Goal: Information Seeking & Learning: Learn about a topic

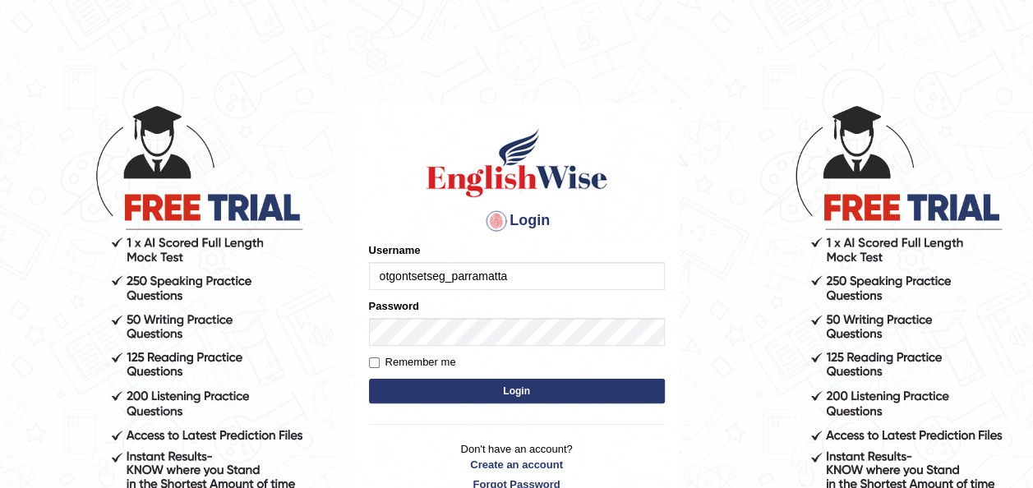
click at [587, 392] on button "Login" at bounding box center [517, 391] width 296 height 25
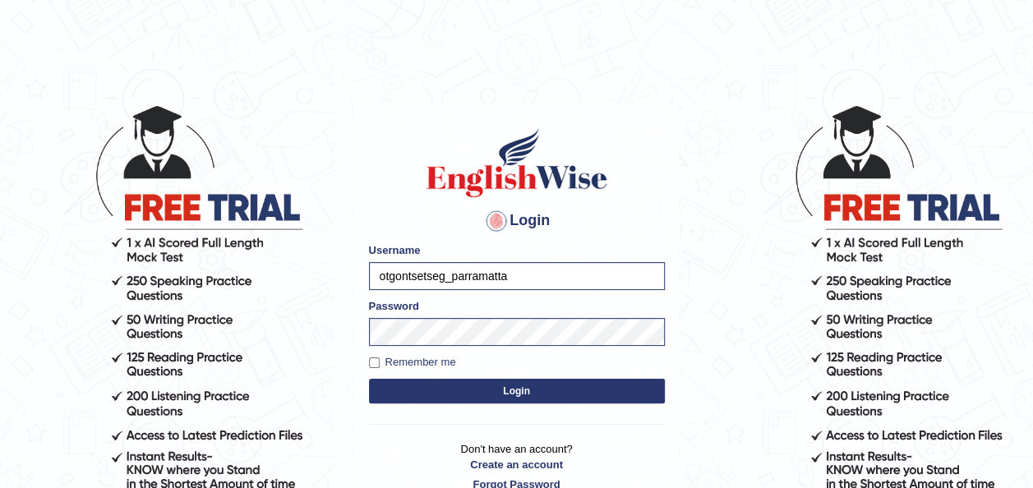
click at [587, 392] on button "Login" at bounding box center [517, 391] width 296 height 25
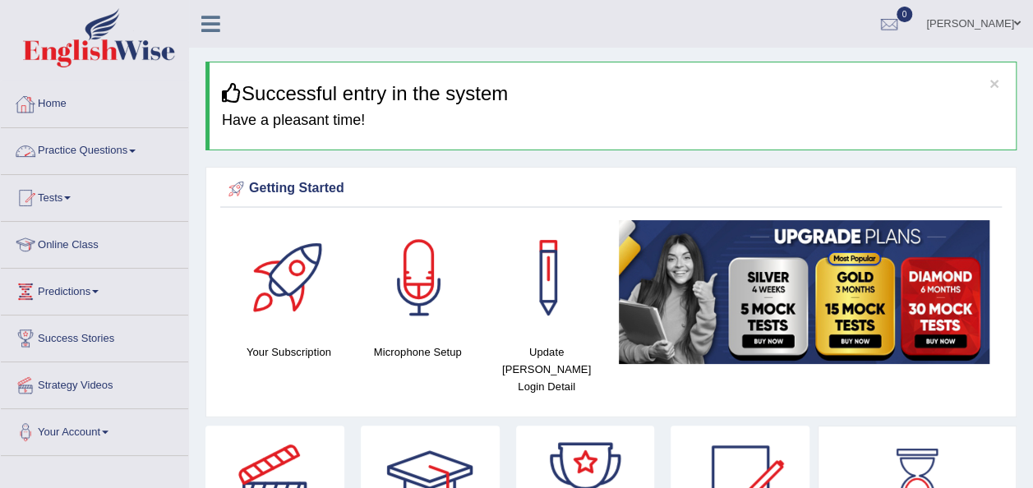
click at [105, 146] on link "Practice Questions" at bounding box center [94, 148] width 187 height 41
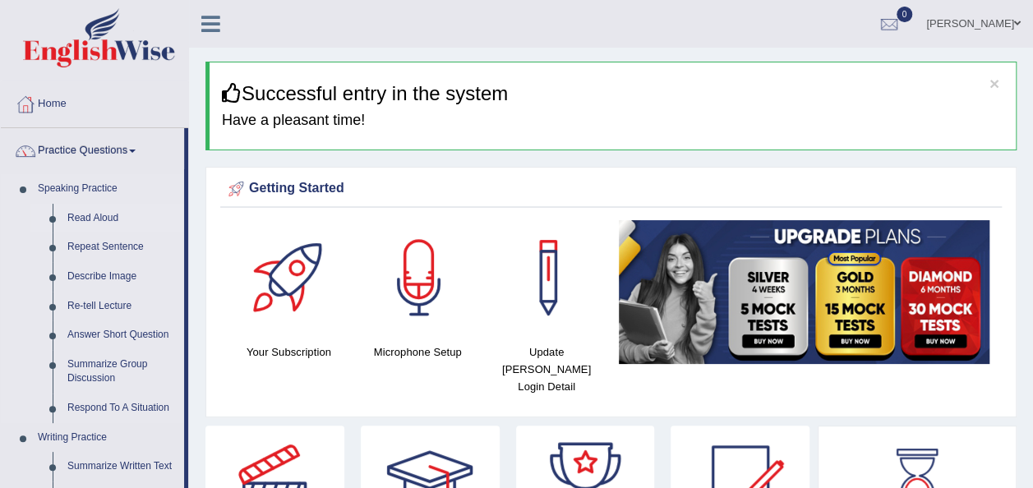
click at [102, 209] on link "Read Aloud" at bounding box center [122, 219] width 124 height 30
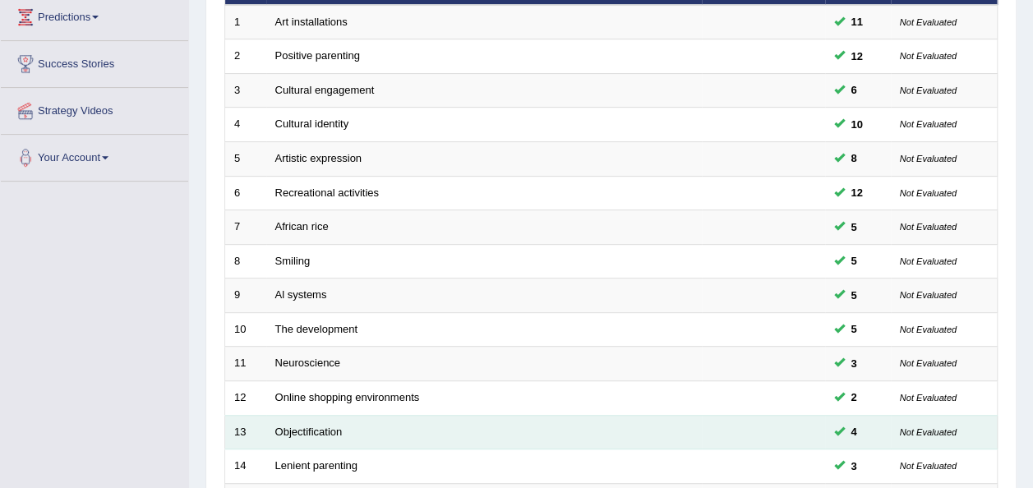
scroll to position [429, 0]
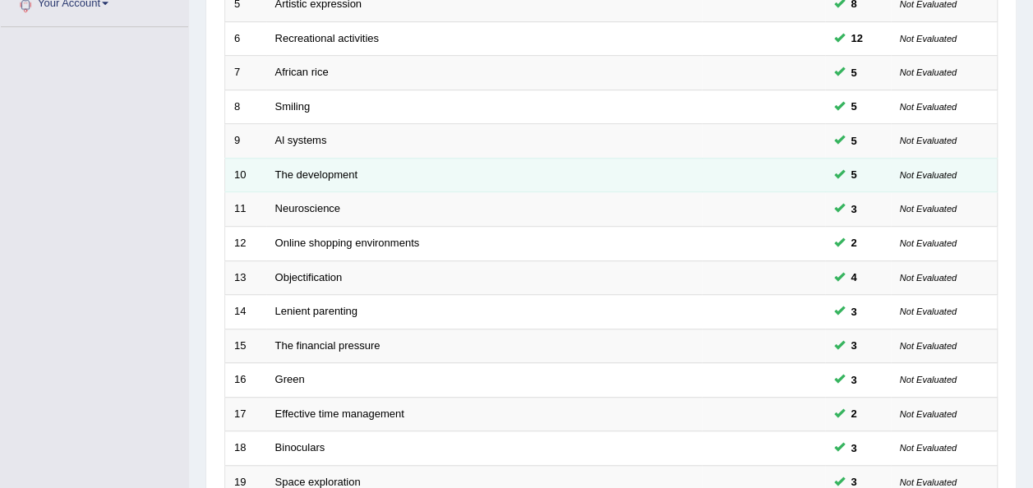
click at [342, 158] on td "The development" at bounding box center [483, 175] width 435 height 35
click at [342, 168] on link "The development" at bounding box center [316, 174] width 82 height 12
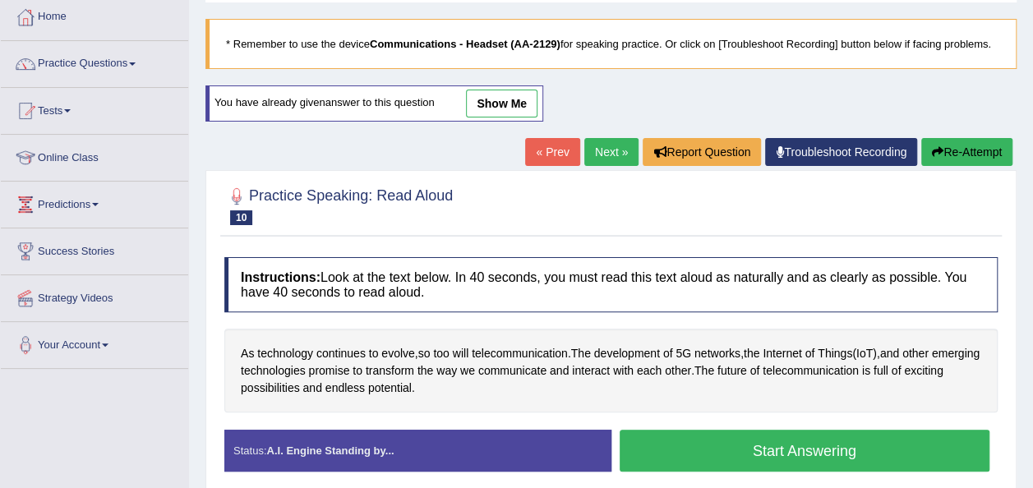
scroll to position [194, 0]
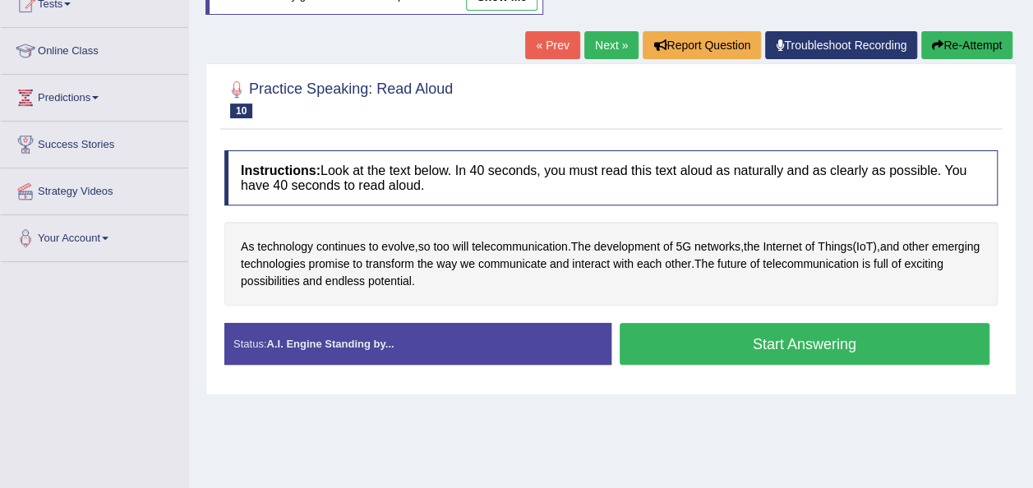
click at [769, 337] on button "Start Answering" at bounding box center [805, 344] width 371 height 42
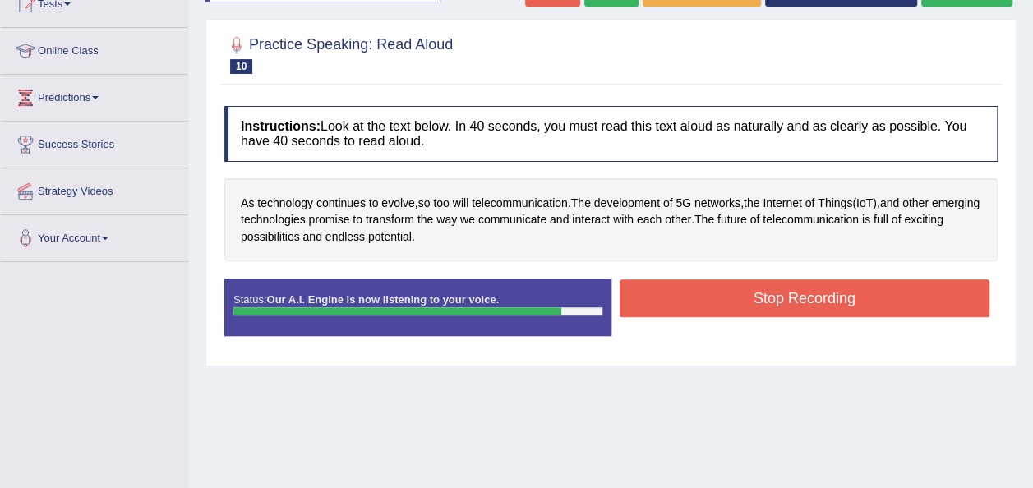
click at [785, 302] on button "Stop Recording" at bounding box center [805, 298] width 371 height 38
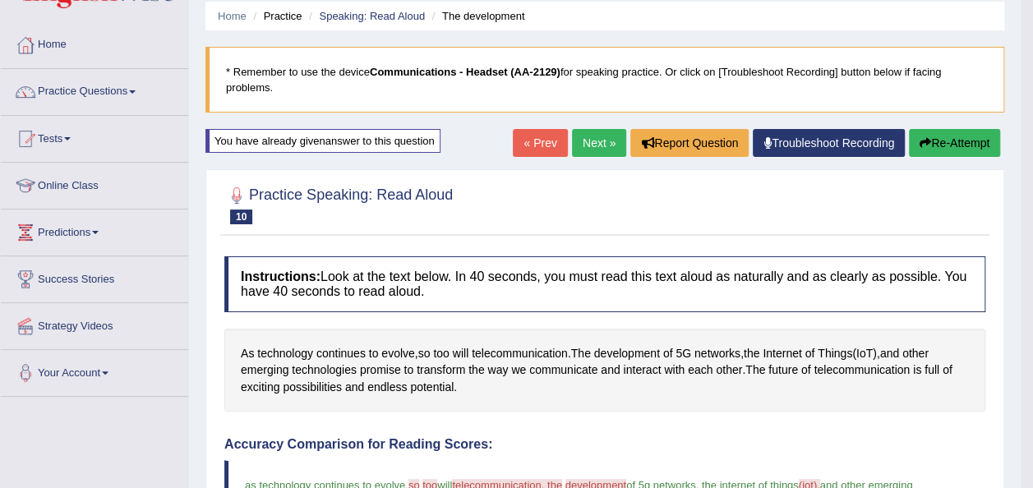
scroll to position [48, 0]
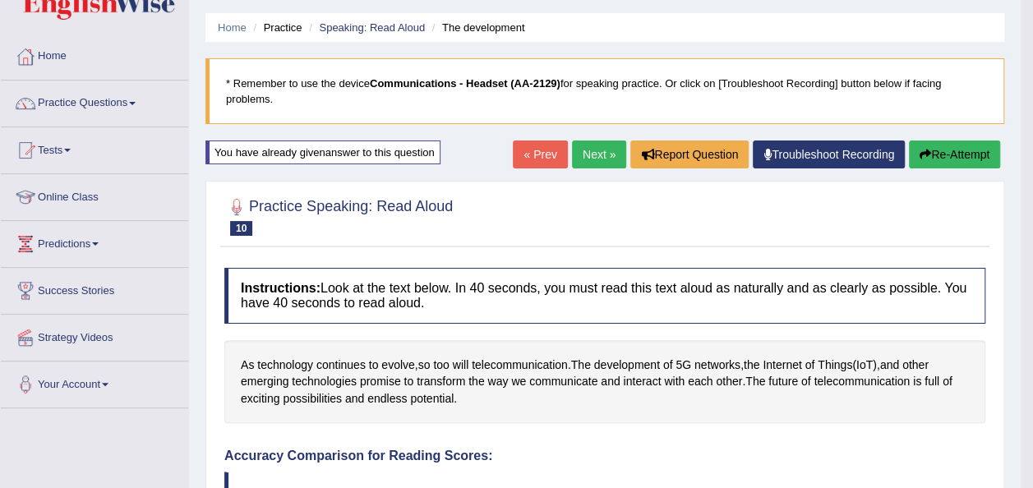
click at [590, 159] on link "Next »" at bounding box center [599, 155] width 54 height 28
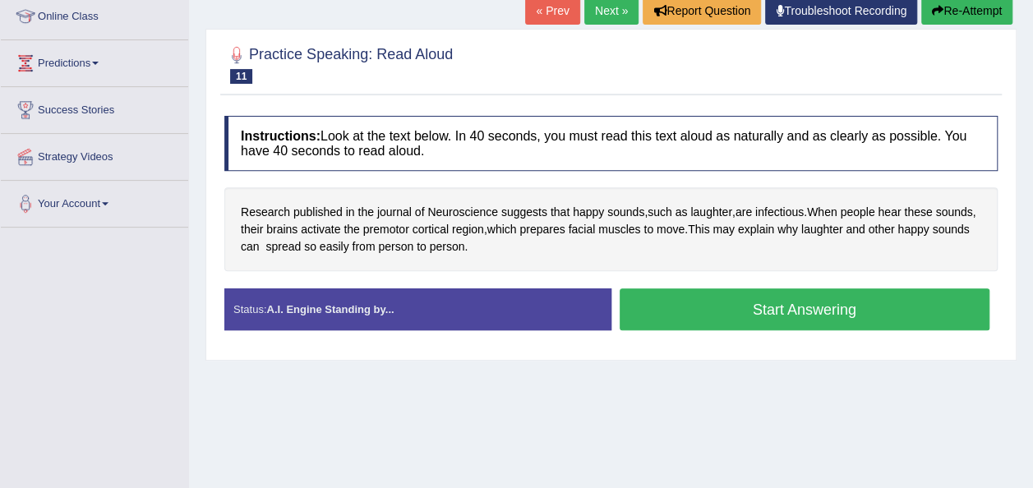
scroll to position [237, 0]
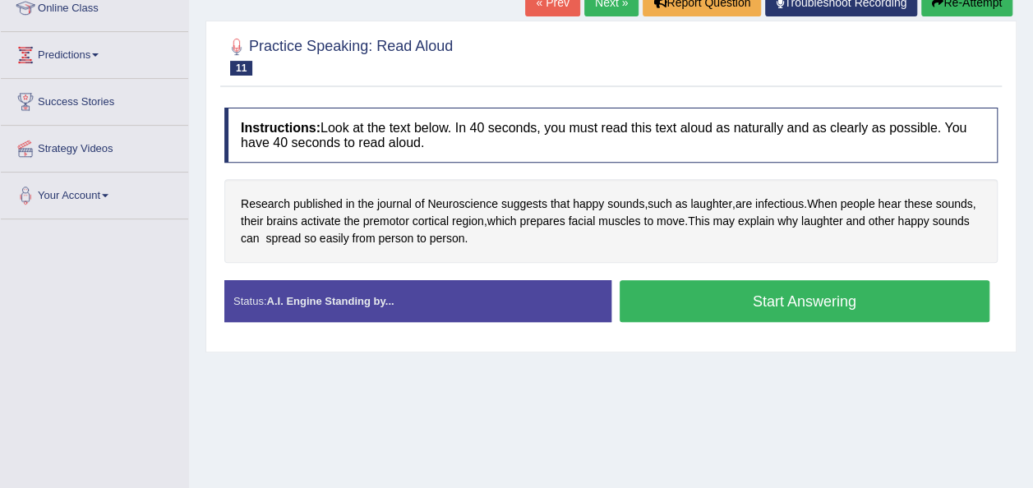
click at [690, 301] on button "Start Answering" at bounding box center [805, 301] width 371 height 42
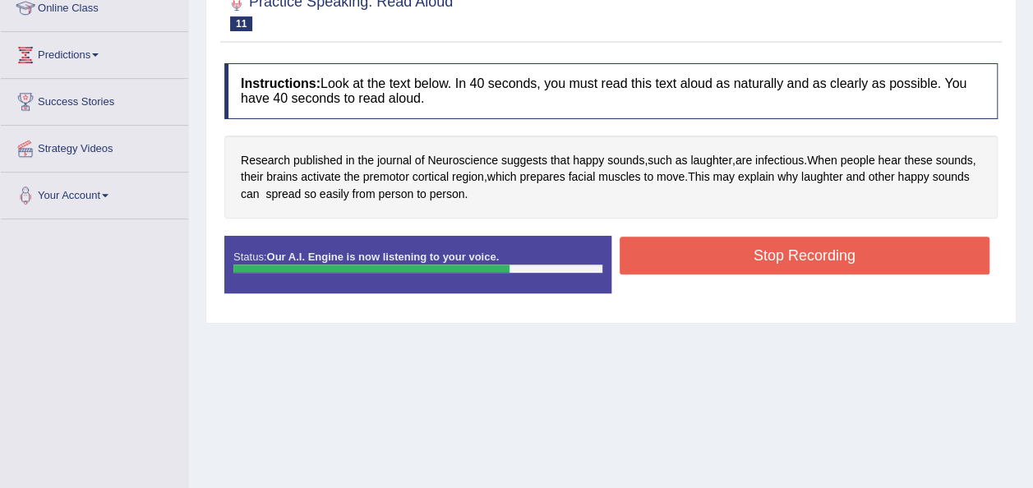
click at [740, 248] on button "Stop Recording" at bounding box center [805, 256] width 371 height 38
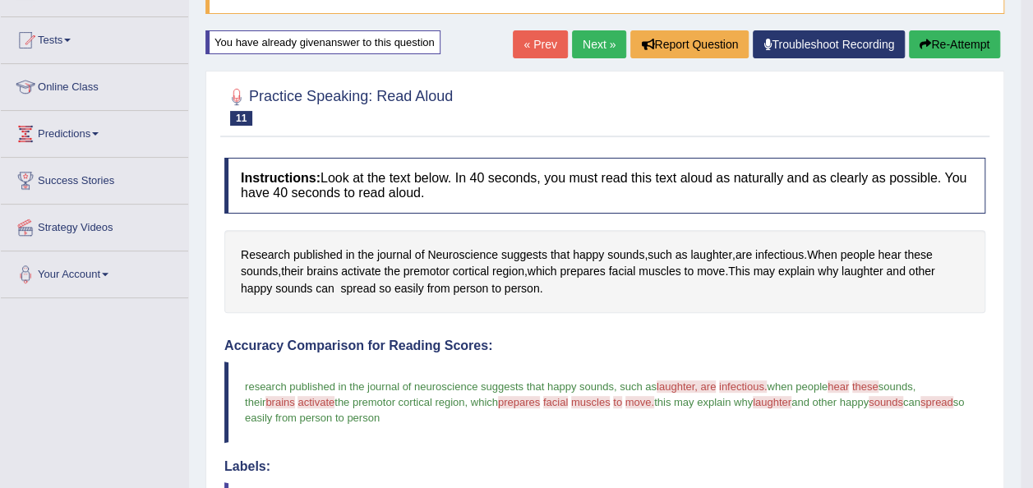
scroll to position [132, 0]
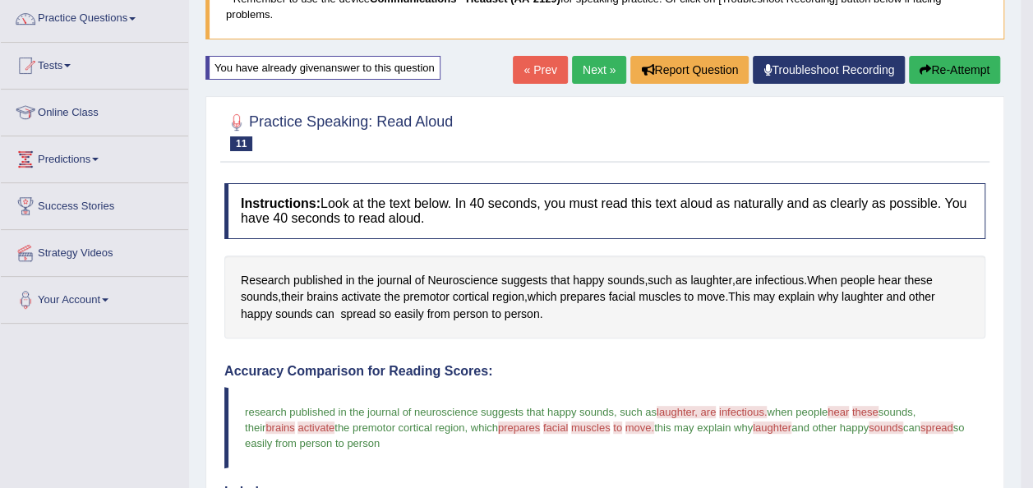
click at [596, 61] on link "Next »" at bounding box center [599, 70] width 54 height 28
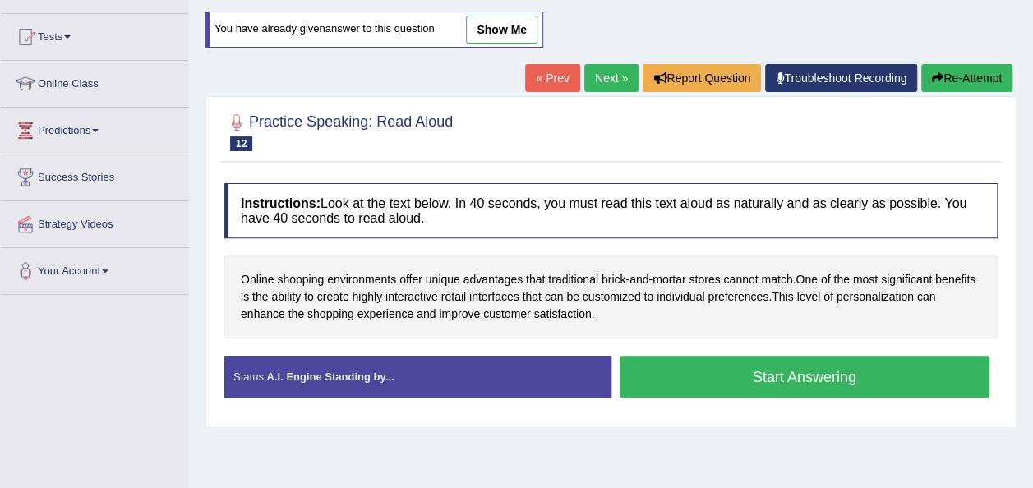
scroll to position [187, 0]
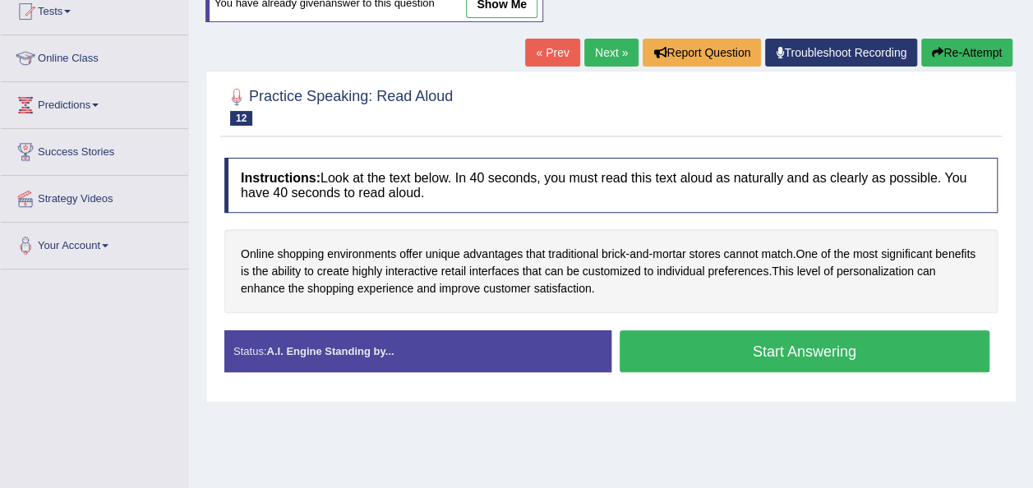
click at [678, 342] on button "Start Answering" at bounding box center [805, 351] width 371 height 42
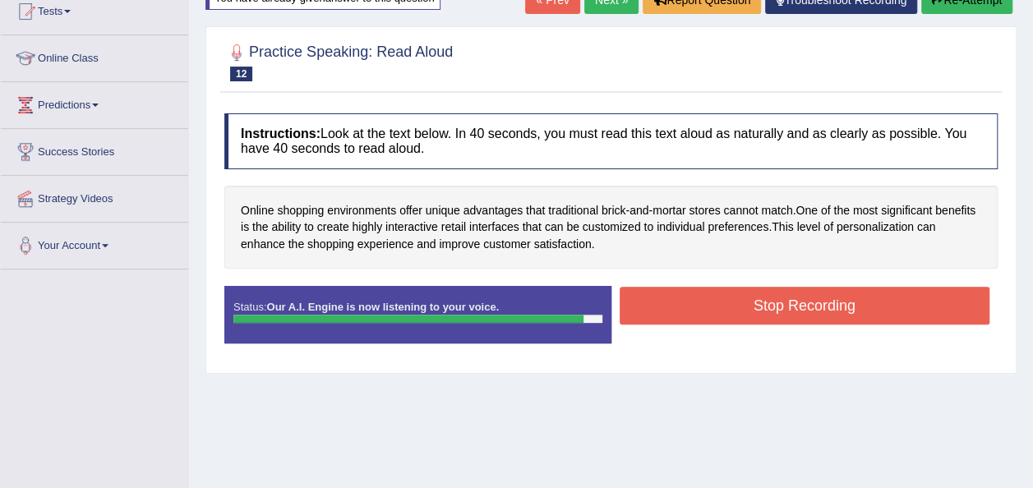
click at [762, 309] on button "Stop Recording" at bounding box center [805, 306] width 371 height 38
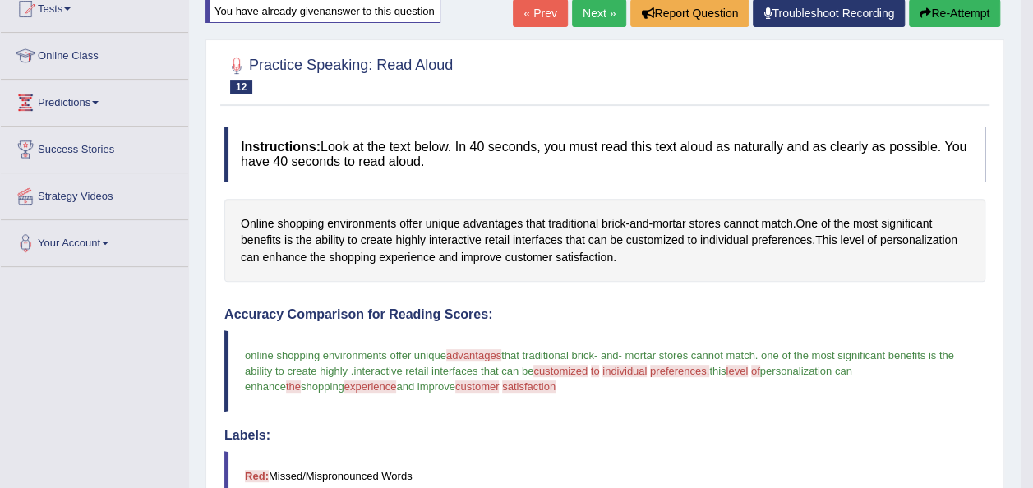
scroll to position [164, 0]
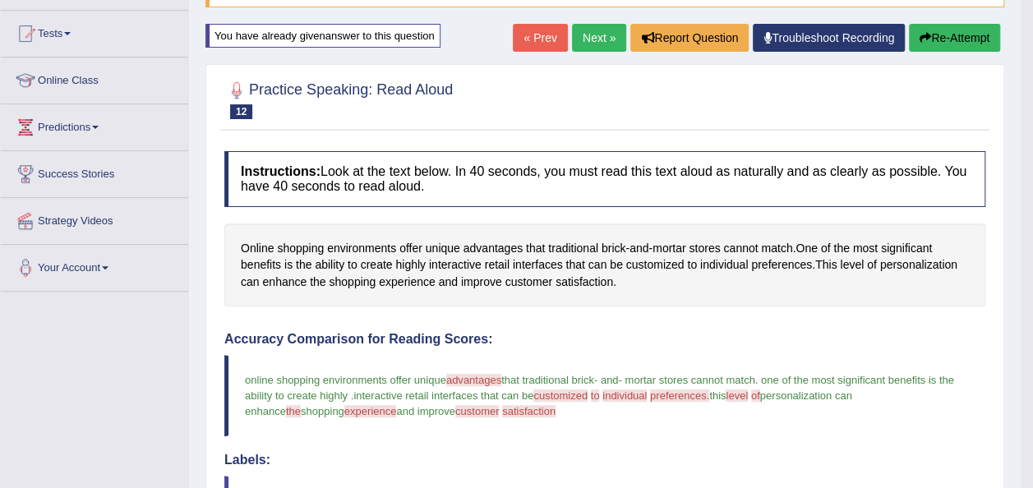
click at [607, 40] on link "Next »" at bounding box center [599, 38] width 54 height 28
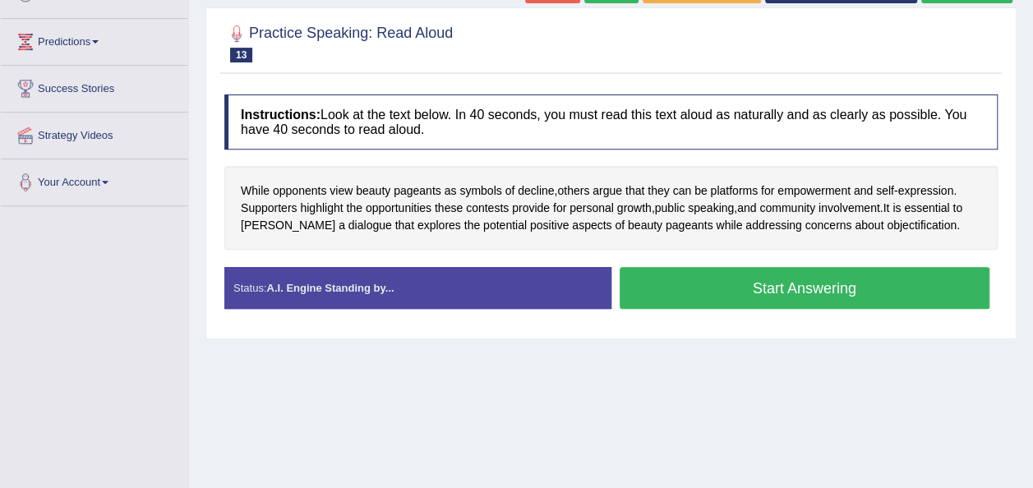
scroll to position [254, 0]
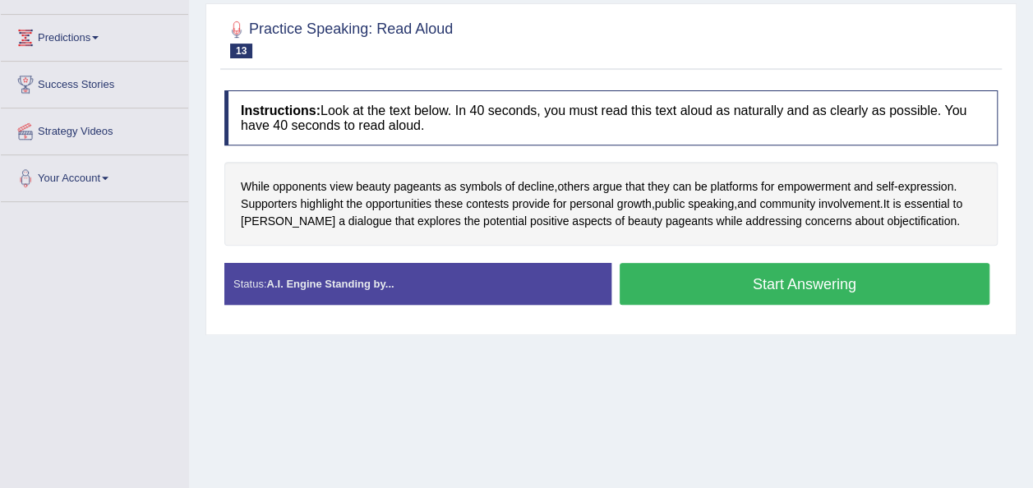
click at [672, 268] on button "Start Answering" at bounding box center [805, 284] width 371 height 42
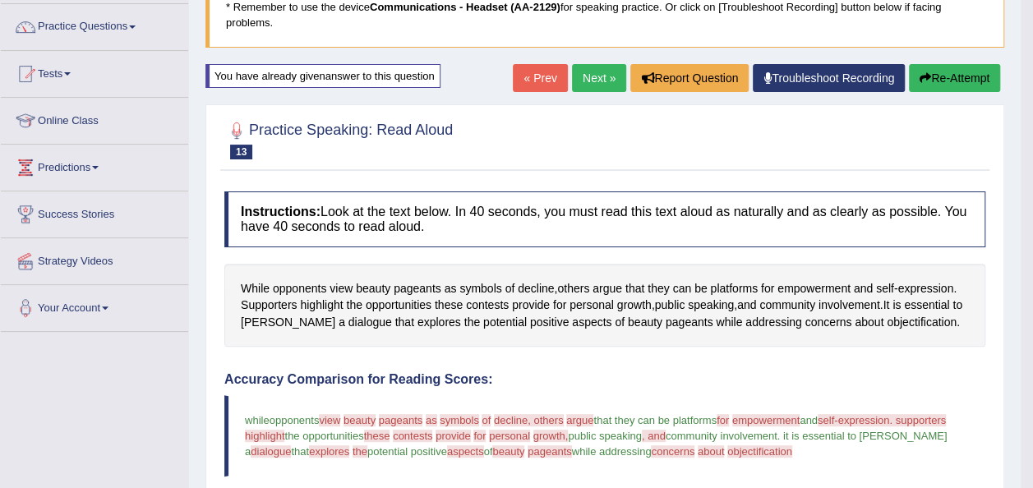
scroll to position [35, 0]
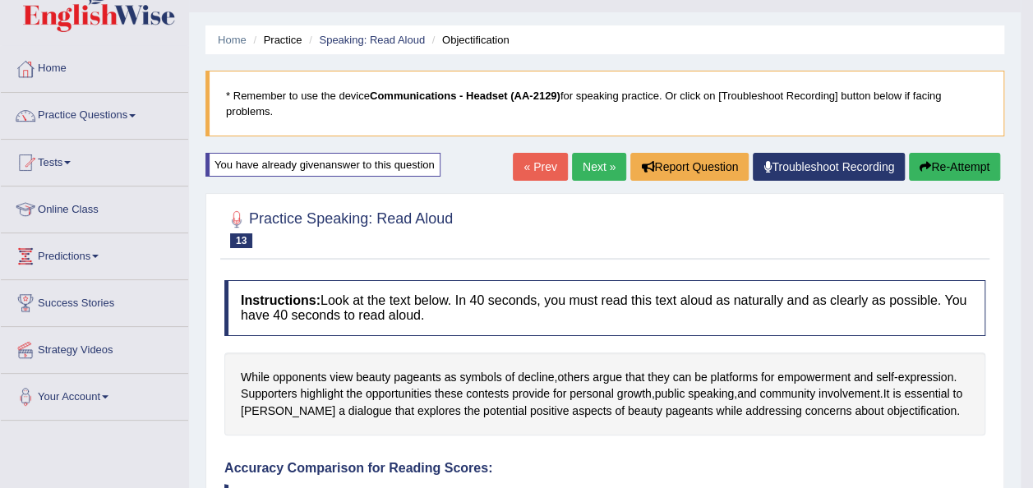
click at [601, 165] on link "Next »" at bounding box center [599, 167] width 54 height 28
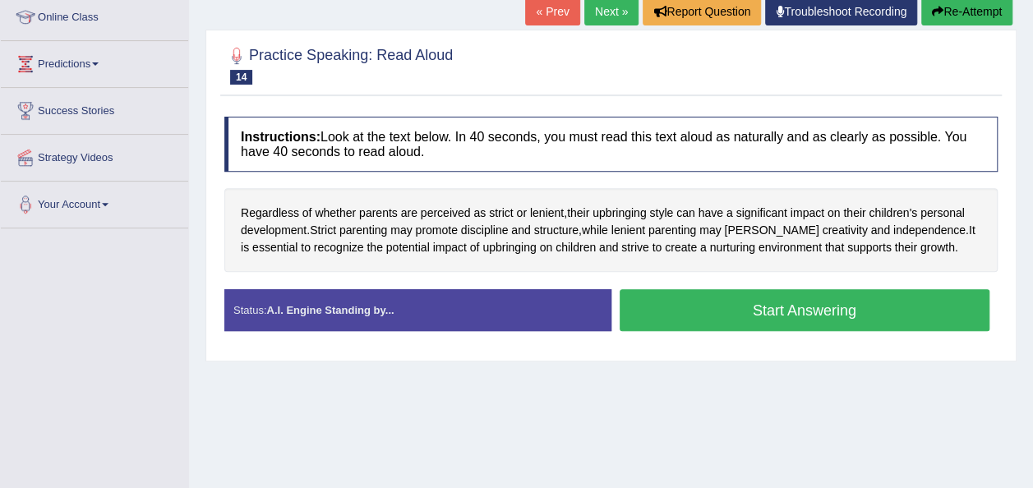
scroll to position [269, 0]
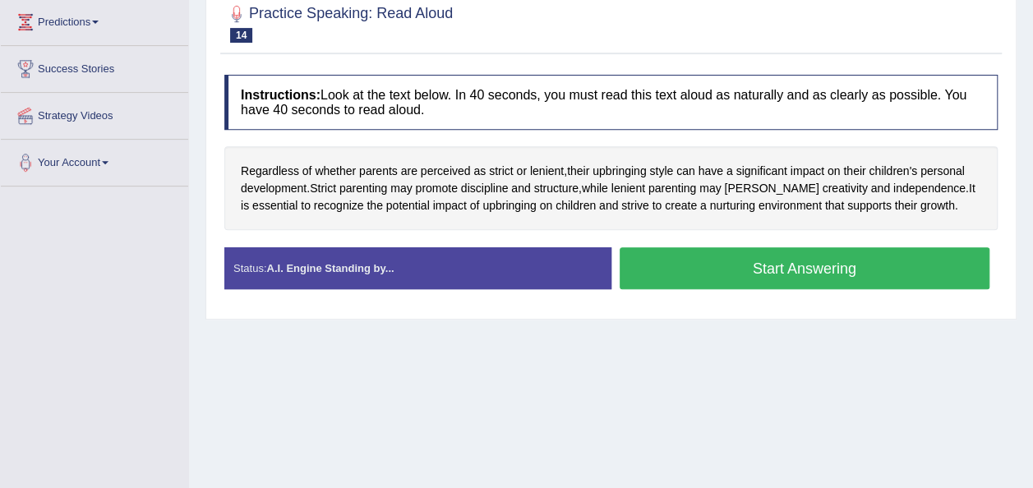
click at [730, 268] on button "Start Answering" at bounding box center [805, 268] width 371 height 42
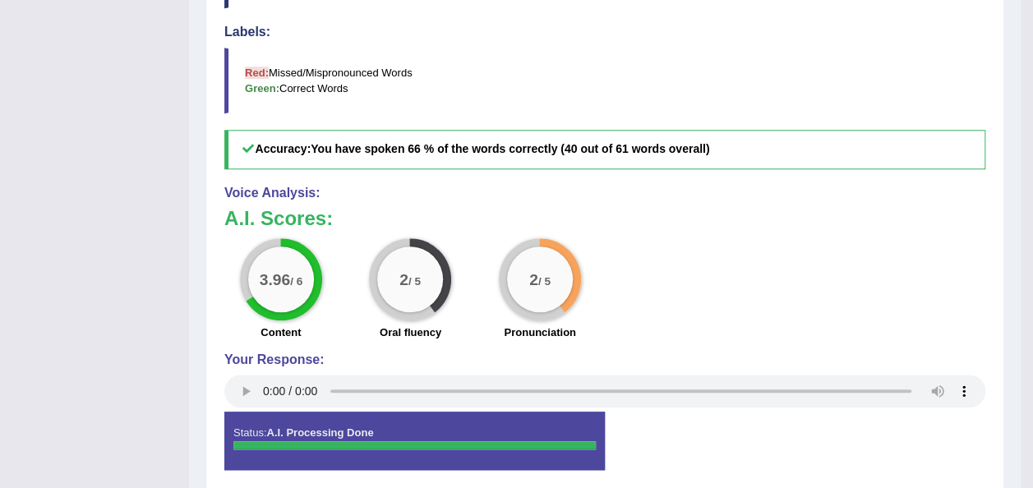
scroll to position [0, 0]
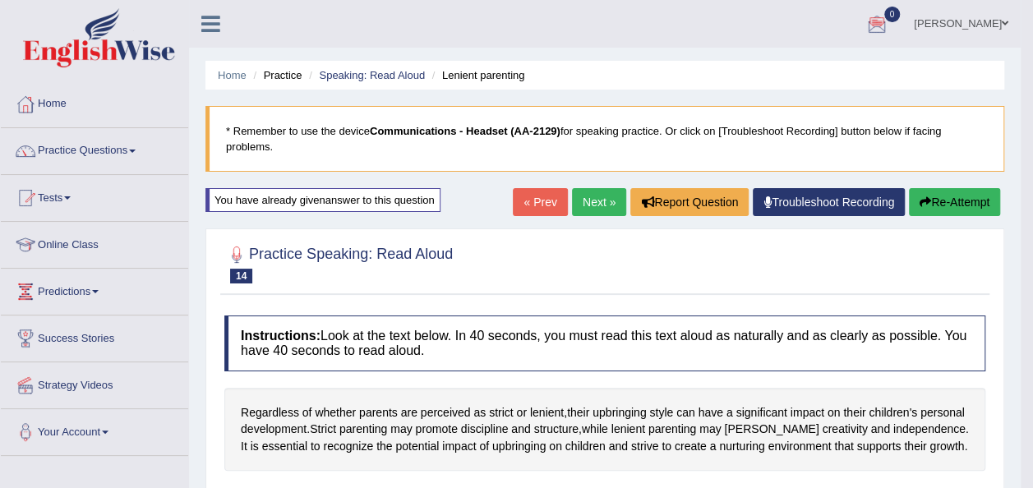
click at [610, 197] on link "Next »" at bounding box center [599, 202] width 54 height 28
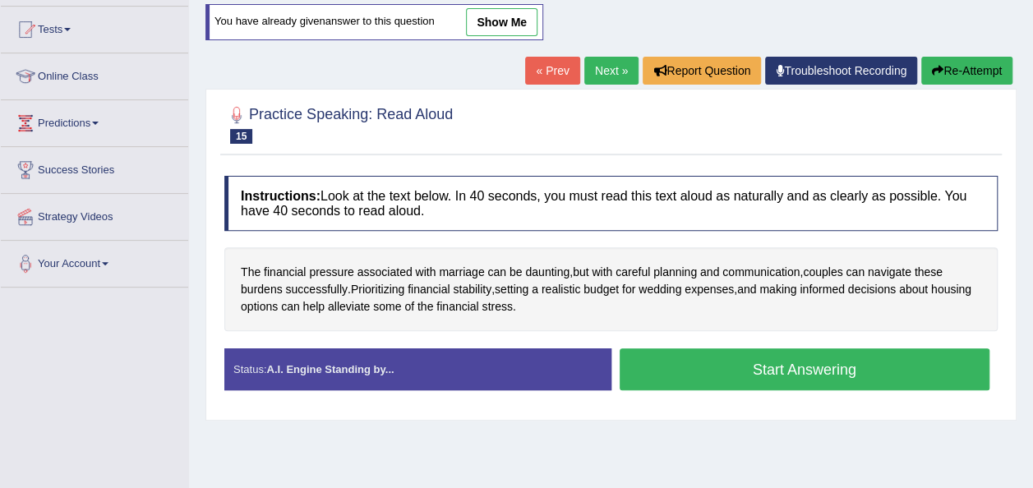
scroll to position [193, 0]
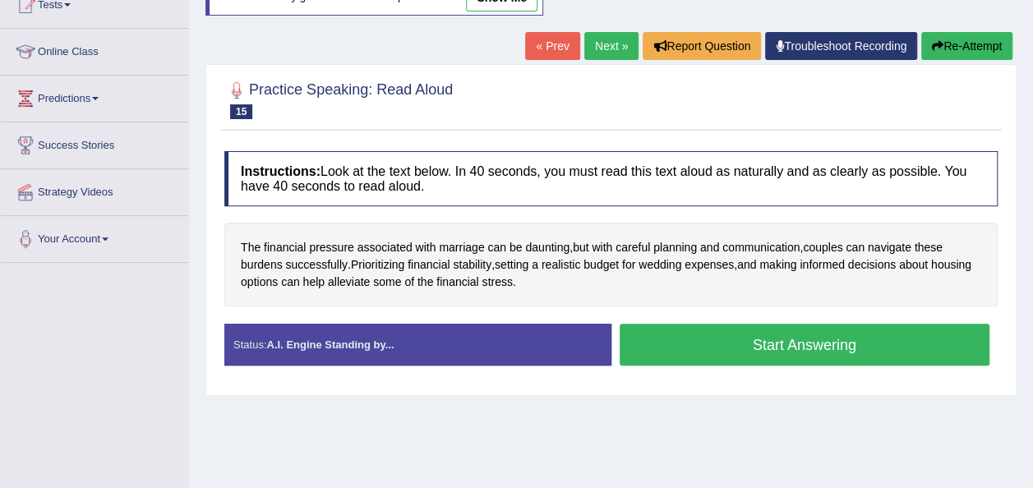
click at [667, 330] on button "Start Answering" at bounding box center [805, 345] width 371 height 42
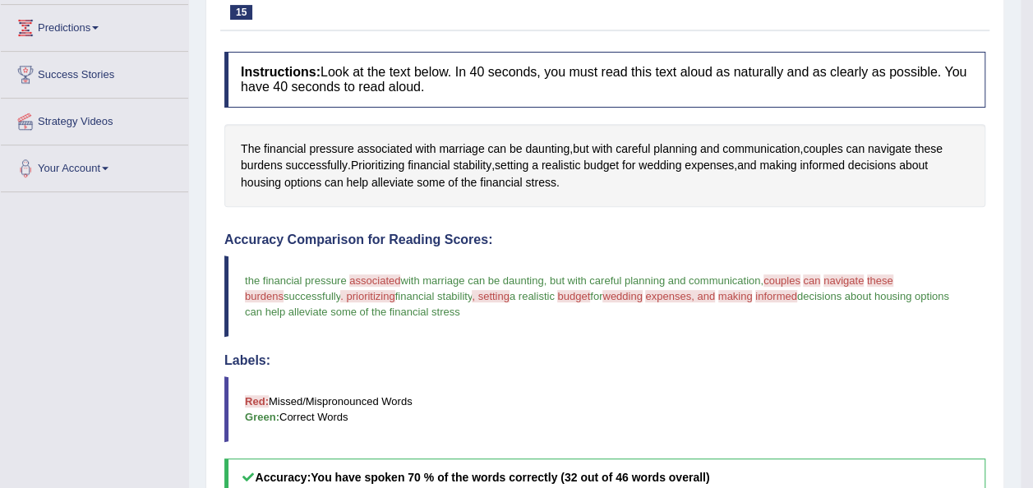
scroll to position [84, 0]
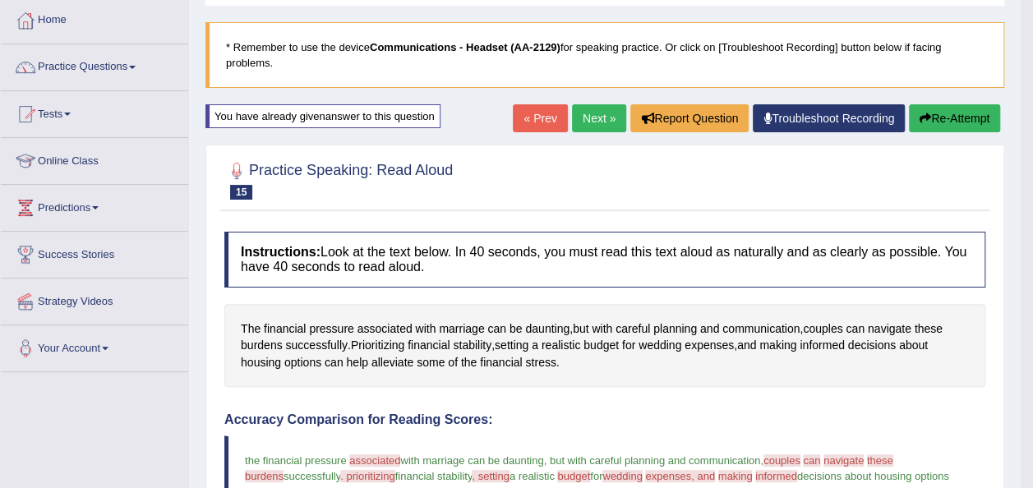
click at [585, 112] on link "Next »" at bounding box center [599, 118] width 54 height 28
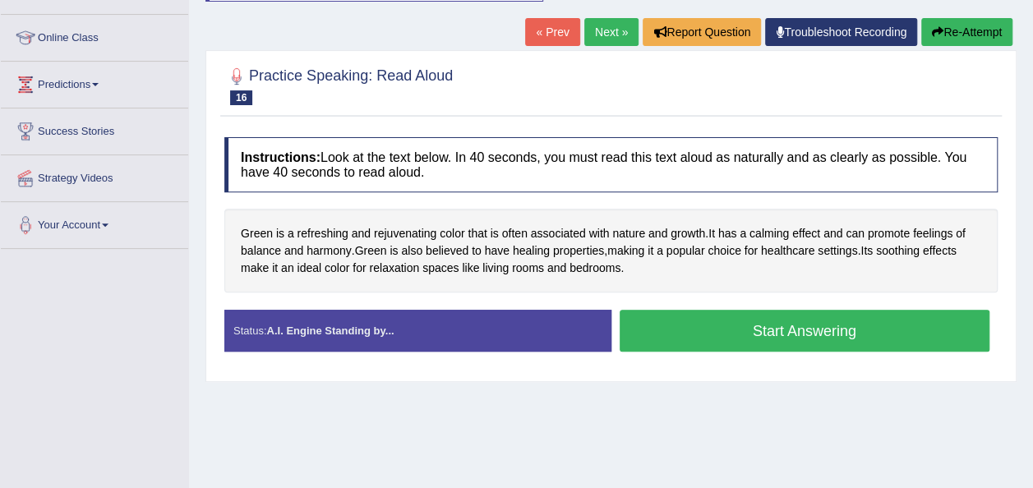
scroll to position [209, 0]
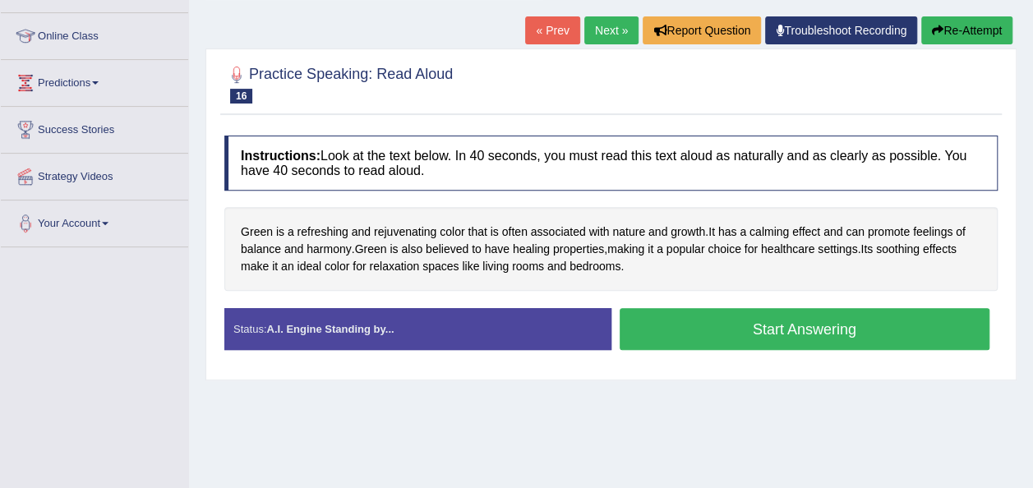
click at [724, 323] on button "Start Answering" at bounding box center [805, 329] width 371 height 42
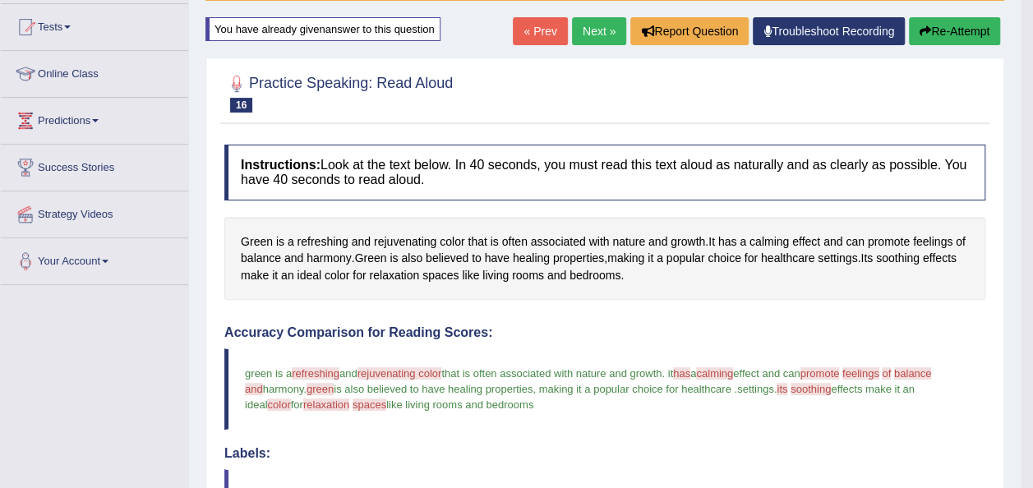
scroll to position [168, 0]
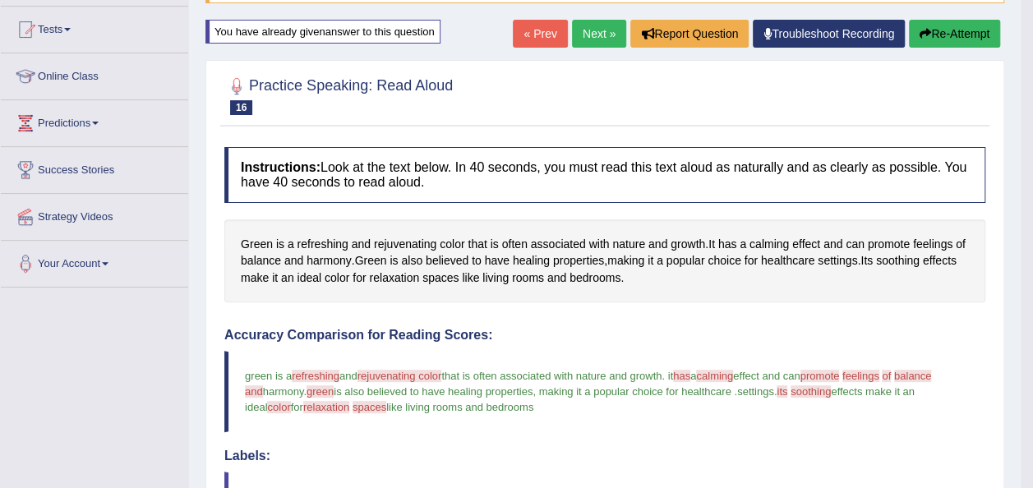
click at [589, 20] on link "Next »" at bounding box center [599, 34] width 54 height 28
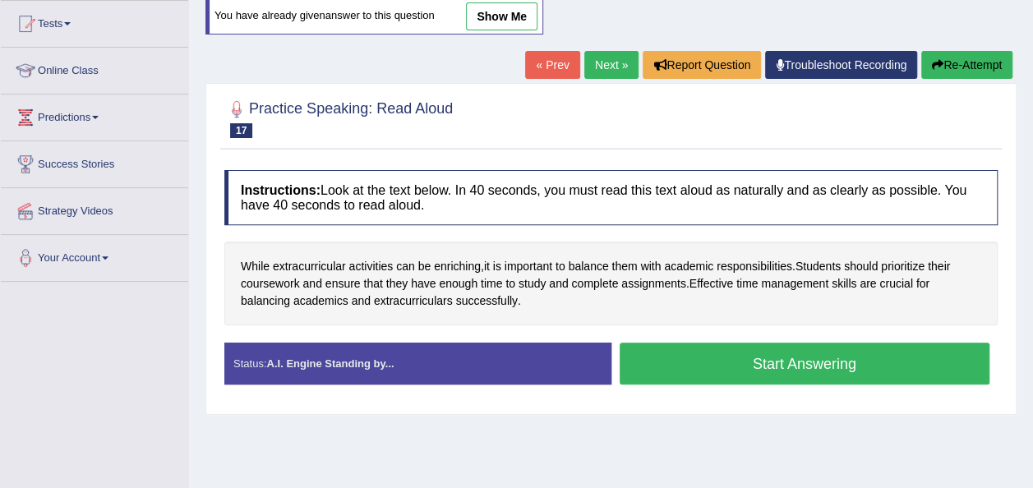
scroll to position [176, 0]
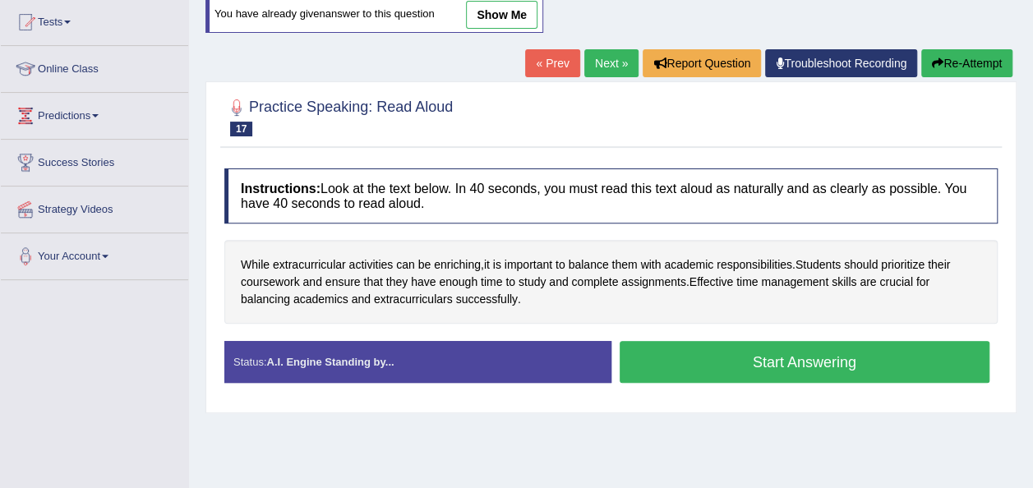
click at [656, 362] on button "Start Answering" at bounding box center [805, 362] width 371 height 42
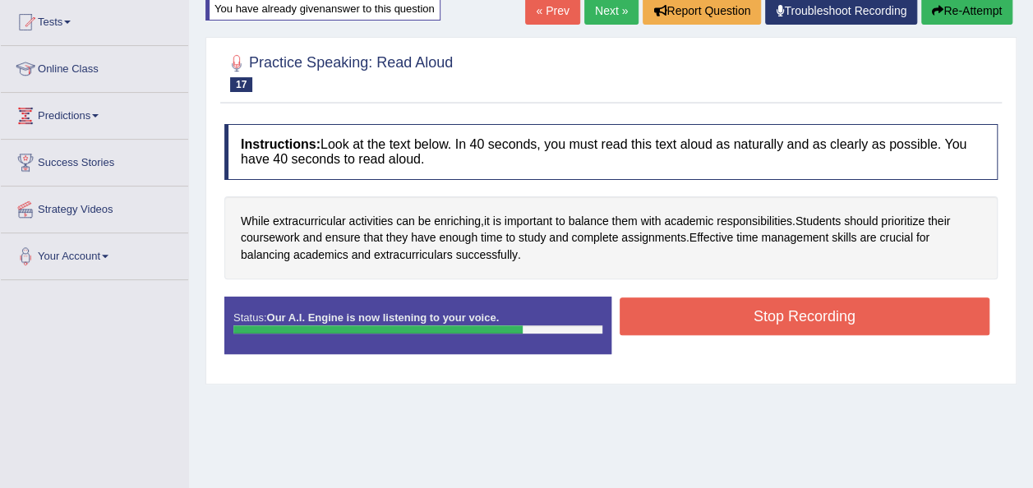
click at [721, 298] on button "Stop Recording" at bounding box center [805, 316] width 371 height 38
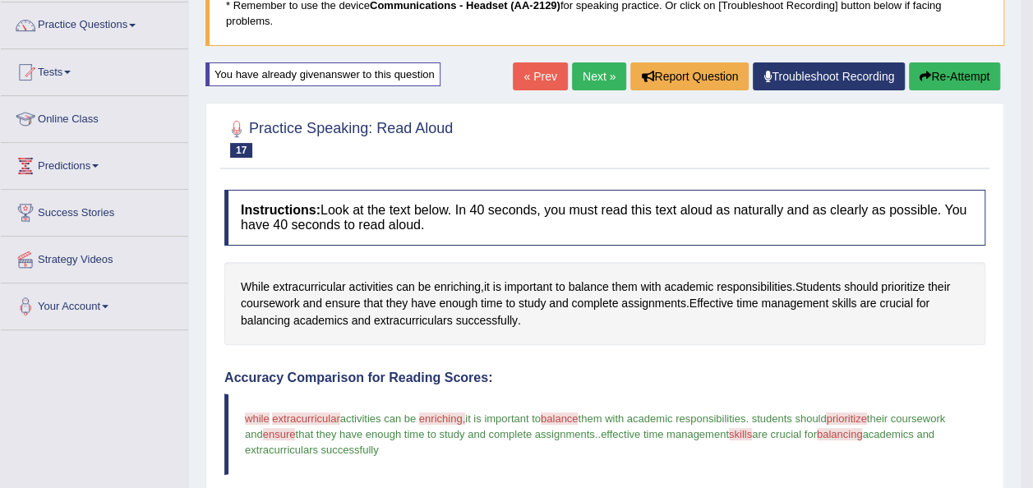
scroll to position [115, 0]
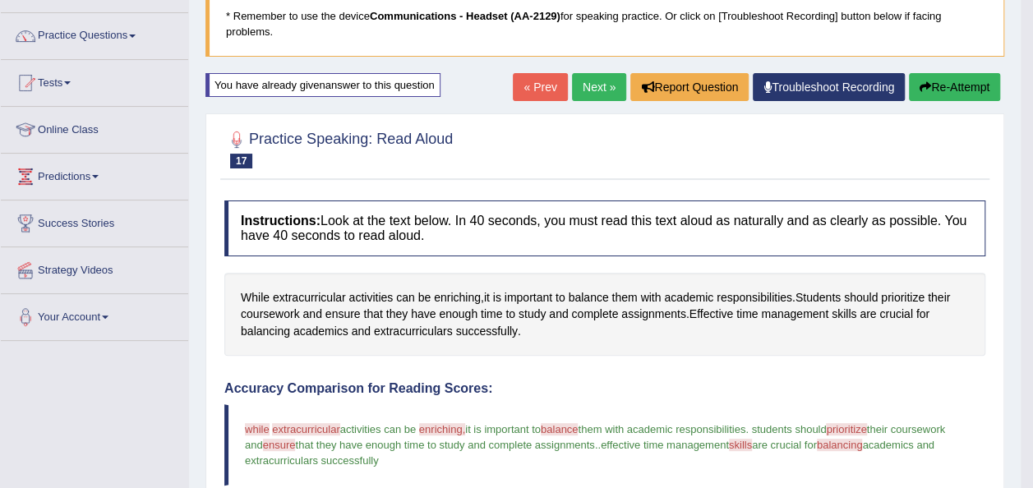
click at [599, 95] on link "Next »" at bounding box center [599, 87] width 54 height 28
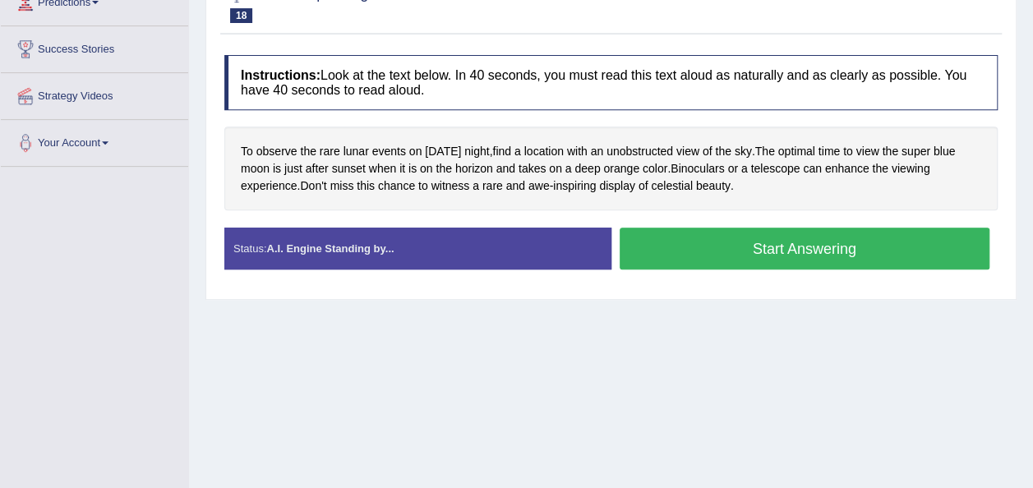
scroll to position [293, 0]
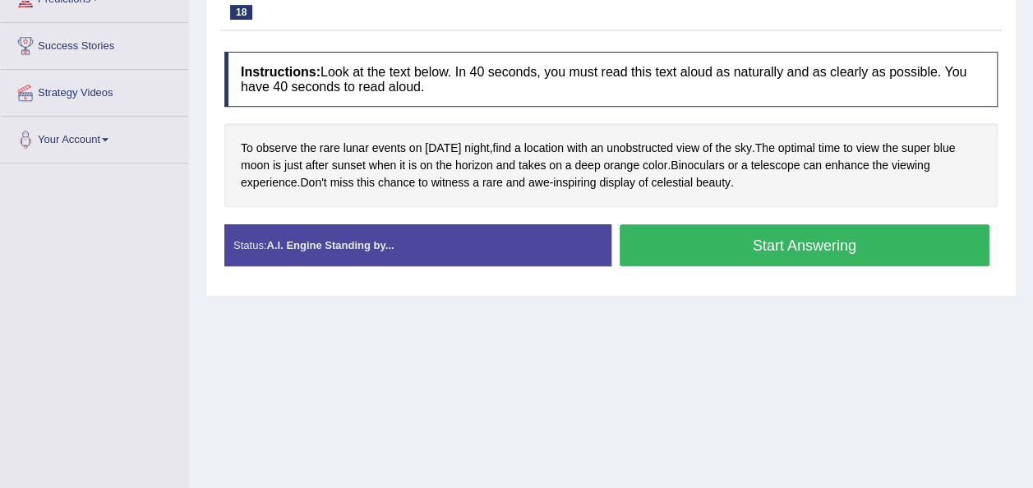
click at [667, 246] on button "Start Answering" at bounding box center [805, 245] width 371 height 42
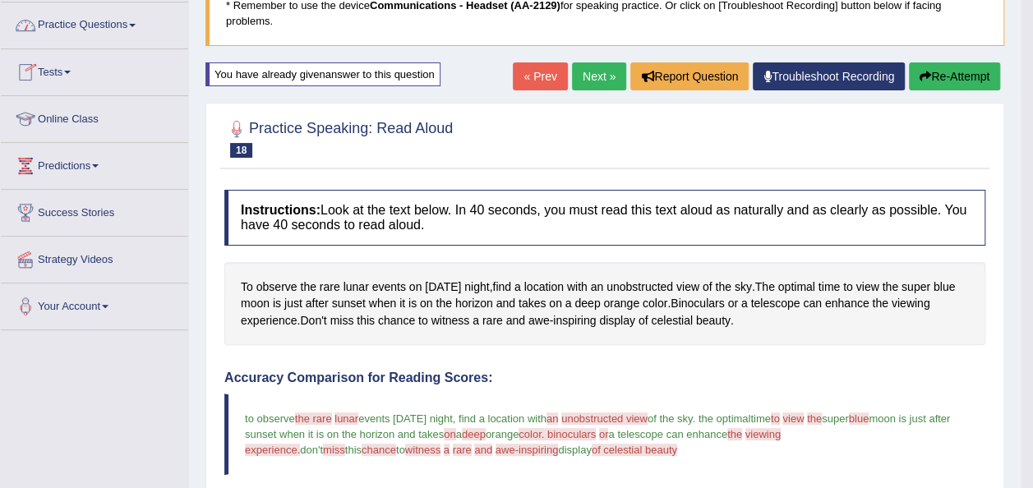
scroll to position [0, 0]
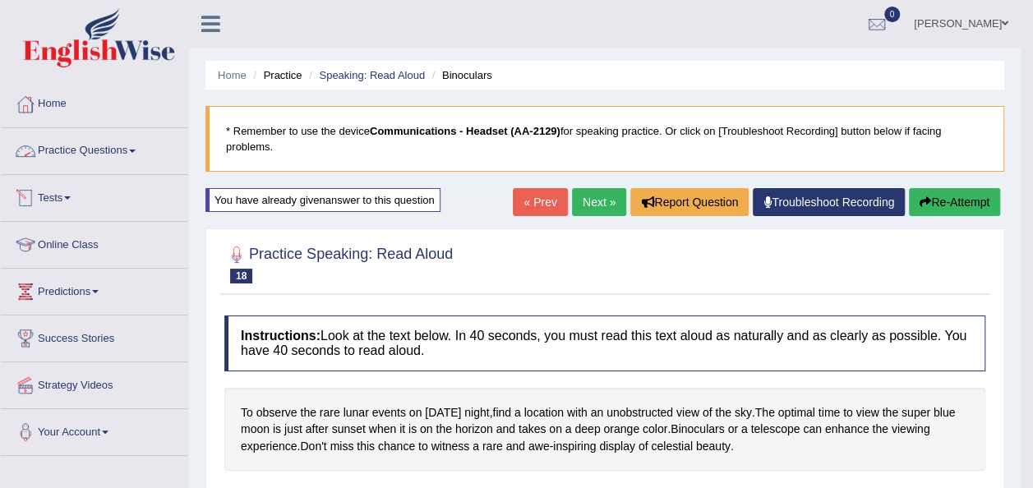
click at [79, 150] on link "Practice Questions" at bounding box center [94, 148] width 187 height 41
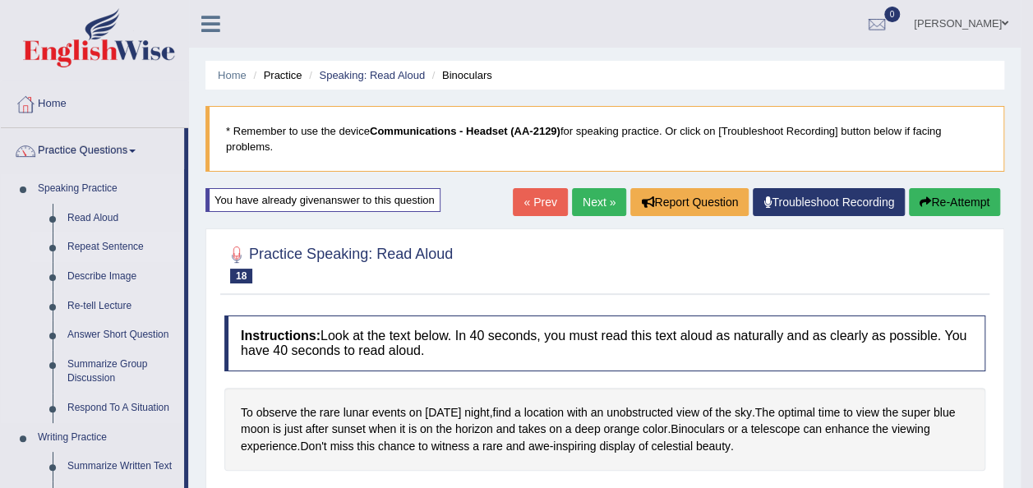
click at [123, 244] on link "Repeat Sentence" at bounding box center [122, 248] width 124 height 30
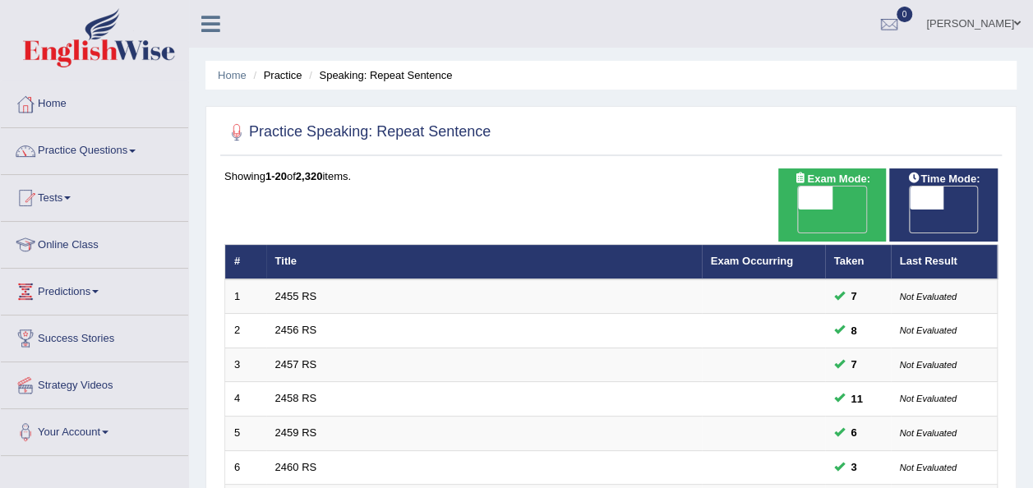
scroll to position [592, 0]
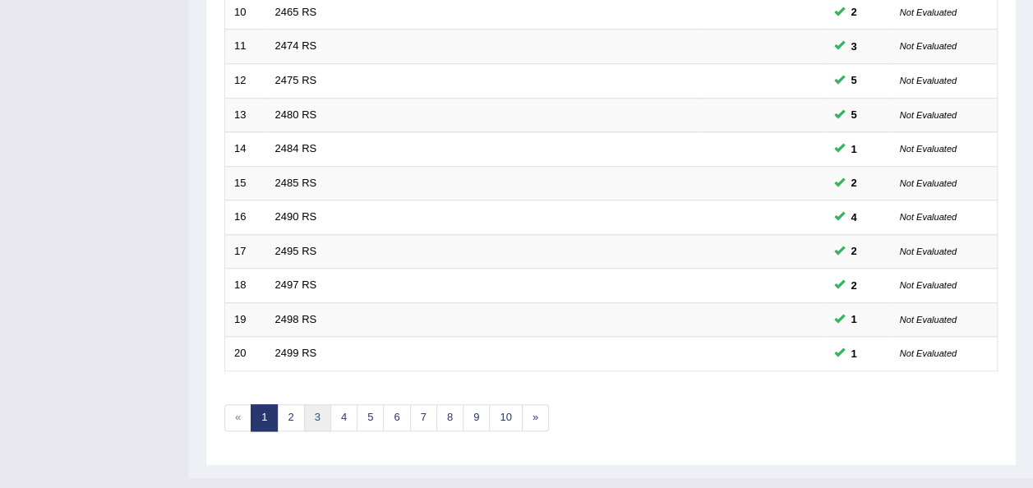
click at [321, 404] on link "3" at bounding box center [317, 417] width 27 height 27
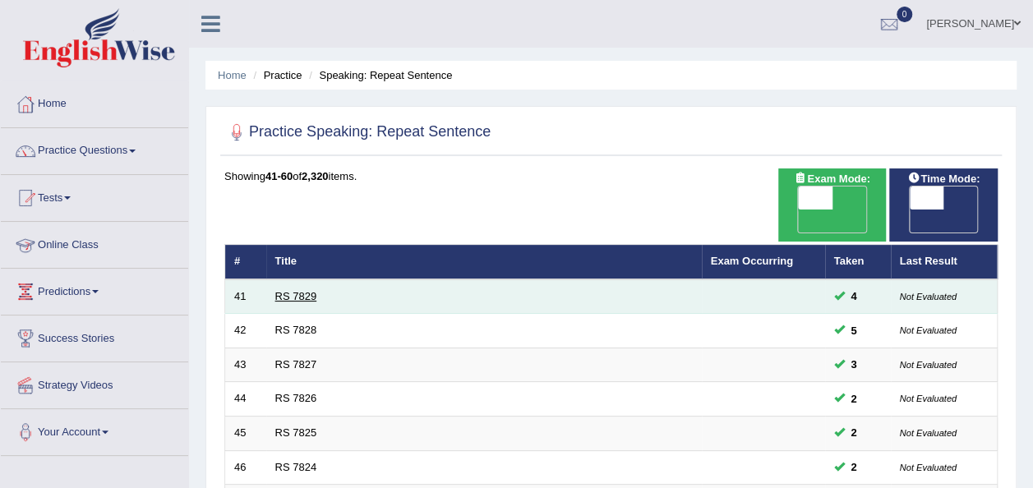
click at [286, 290] on link "RS 7829" at bounding box center [296, 296] width 42 height 12
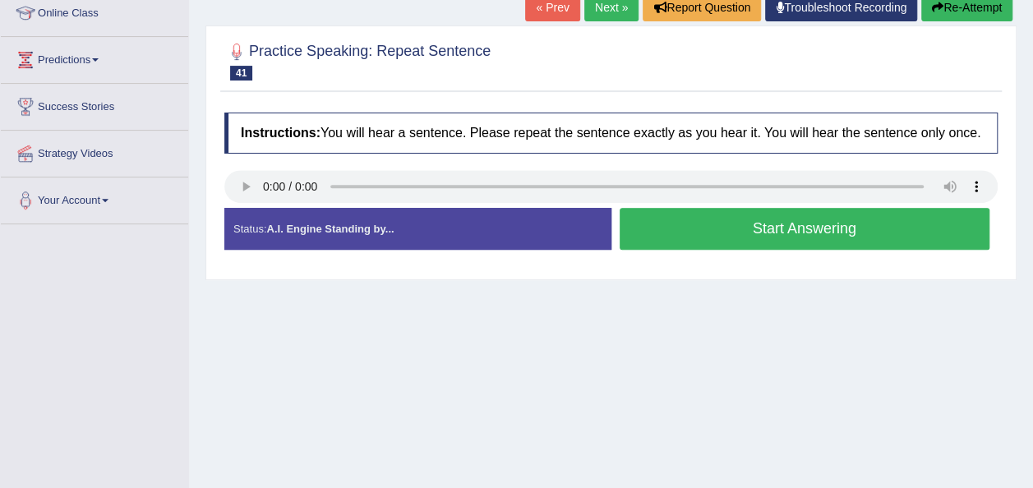
scroll to position [236, 0]
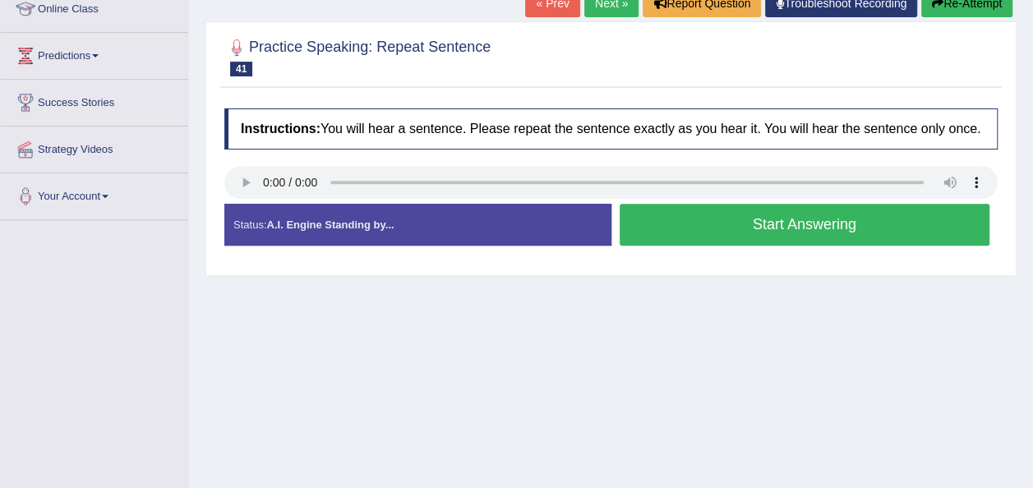
click at [608, 1] on link "Next »" at bounding box center [611, 3] width 54 height 28
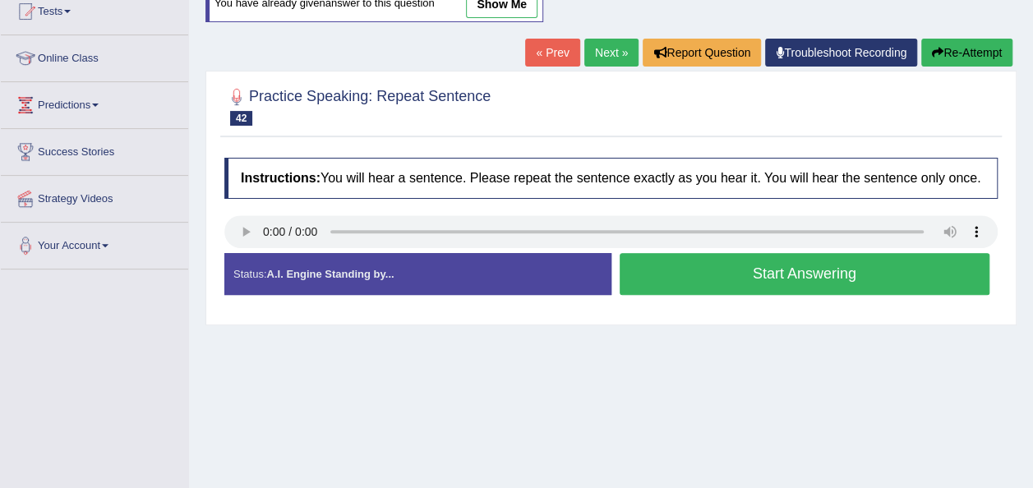
scroll to position [195, 0]
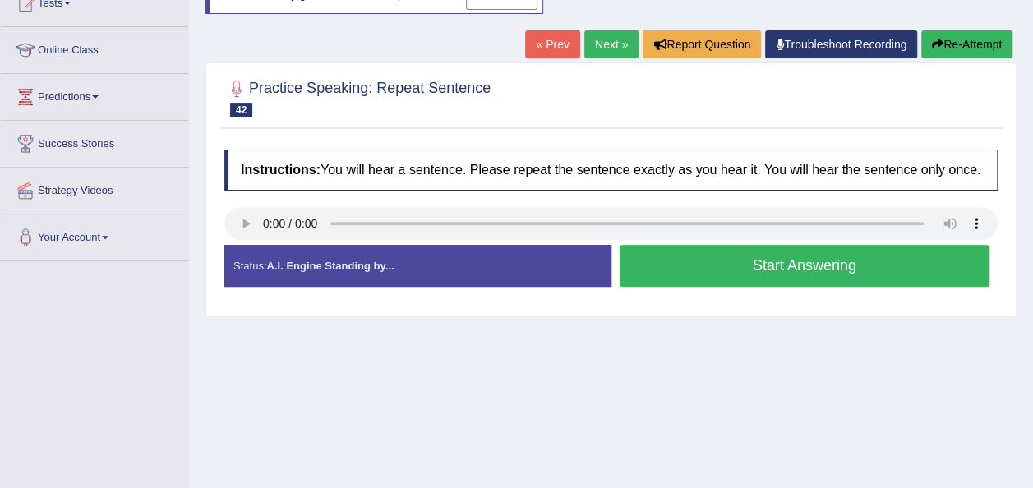
click at [752, 276] on button "Start Answering" at bounding box center [805, 266] width 371 height 42
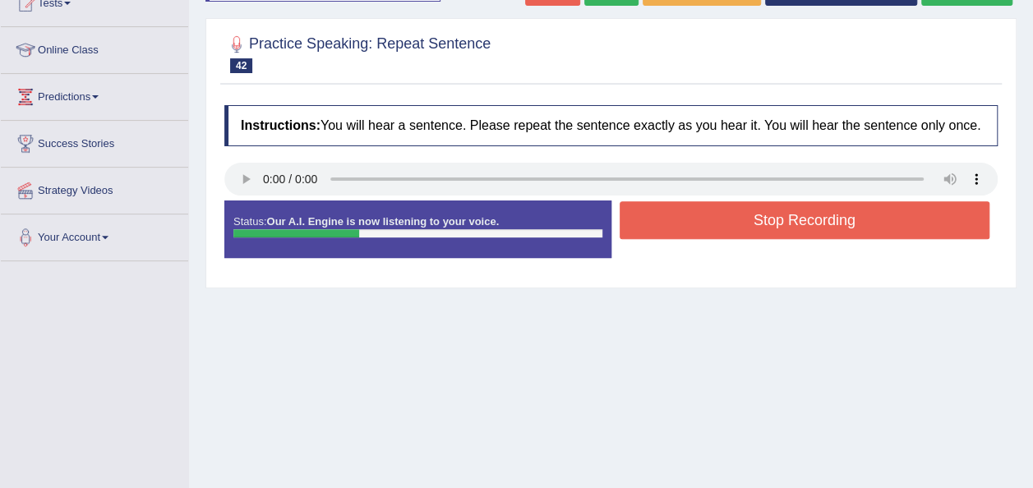
click at [773, 227] on button "Stop Recording" at bounding box center [805, 220] width 371 height 38
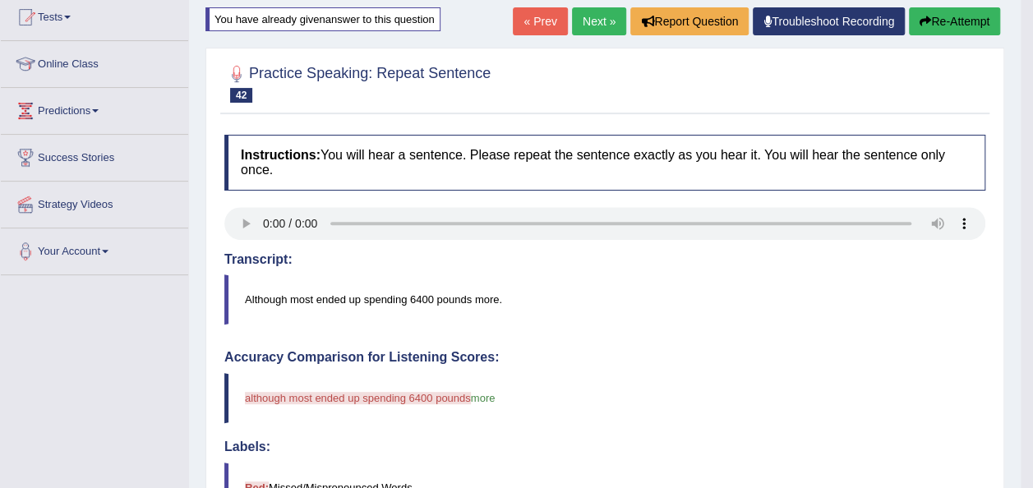
scroll to position [162, 0]
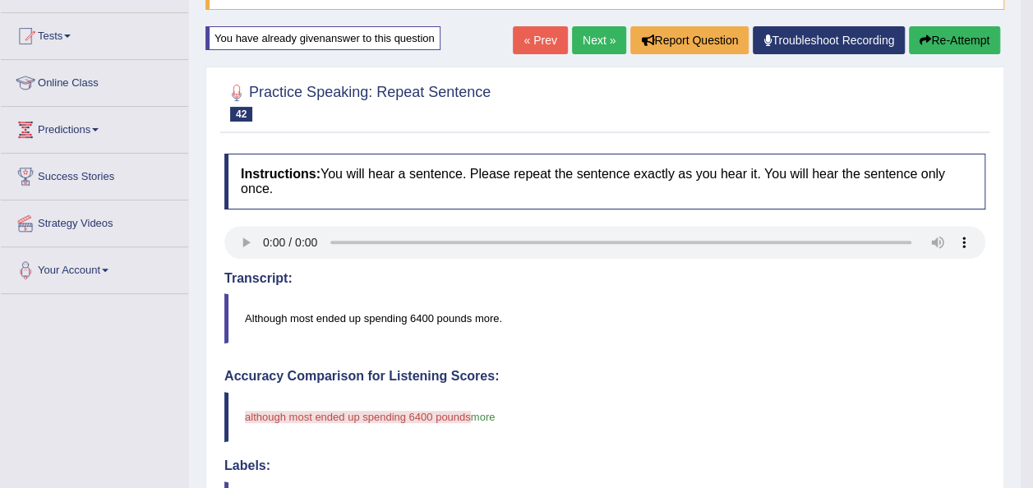
click at [608, 38] on link "Next »" at bounding box center [599, 40] width 54 height 28
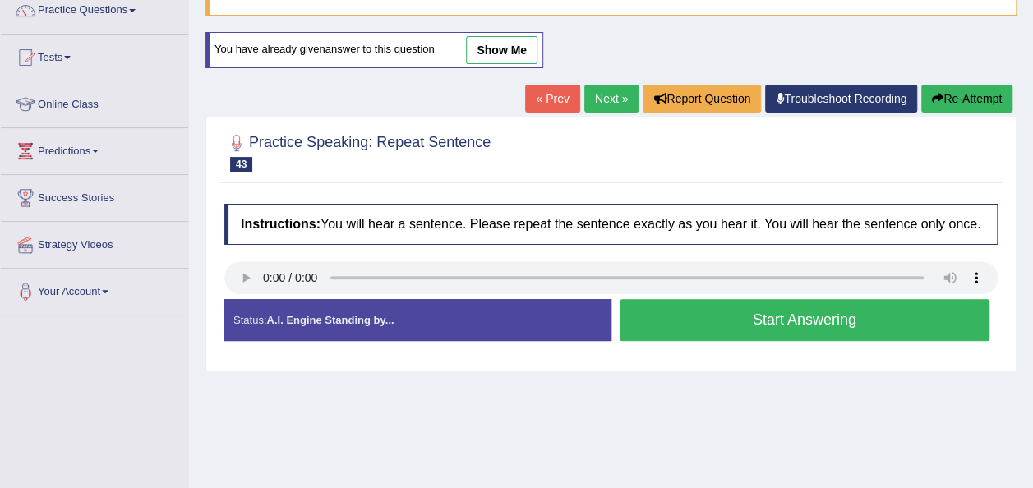
scroll to position [159, 0]
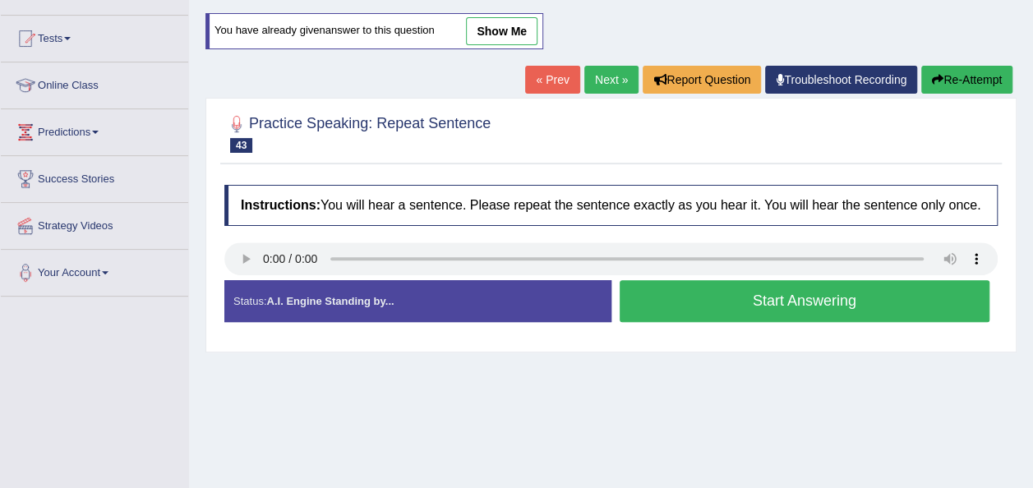
click at [756, 306] on button "Start Answering" at bounding box center [805, 301] width 371 height 42
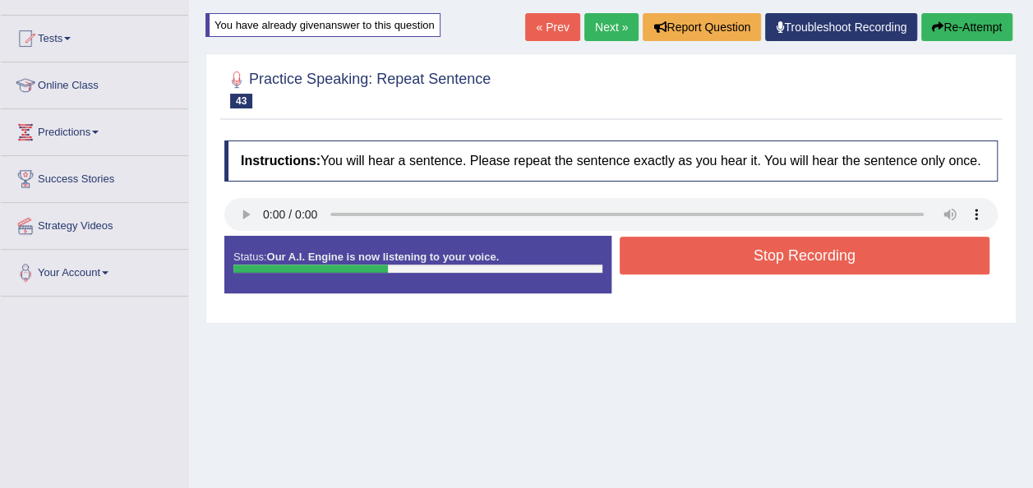
click at [777, 254] on button "Stop Recording" at bounding box center [805, 256] width 371 height 38
